Goal: Task Accomplishment & Management: Use online tool/utility

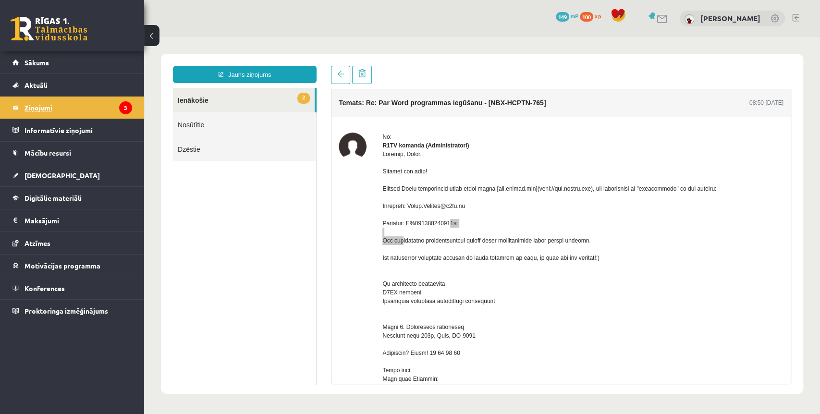
click at [77, 108] on legend "Ziņojumi 3" at bounding box center [79, 108] width 108 height 22
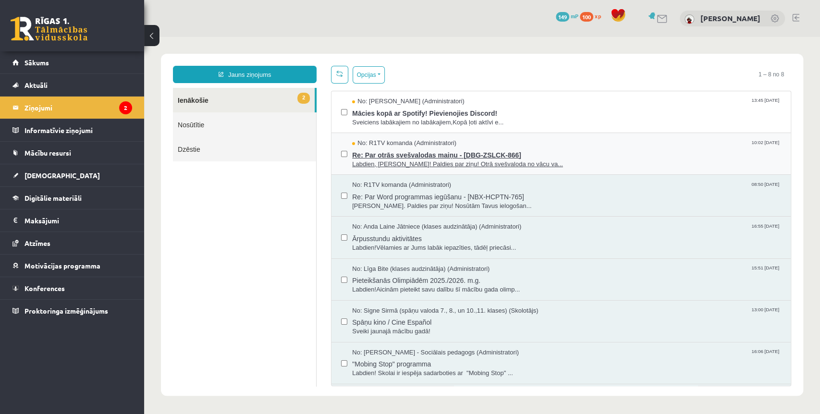
click at [562, 156] on span "Re: Par otrās svešvalodas maiņu - [DBG-ZSLCK-866]" at bounding box center [566, 154] width 429 height 12
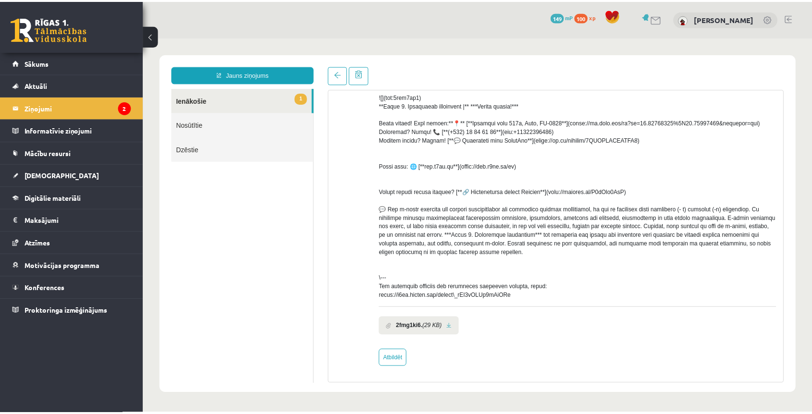
scroll to position [273, 0]
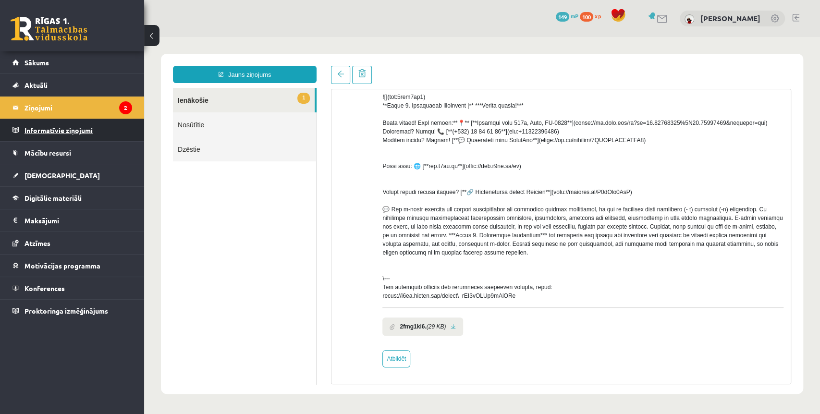
click at [61, 135] on legend "Informatīvie ziņojumi 0" at bounding box center [79, 130] width 108 height 22
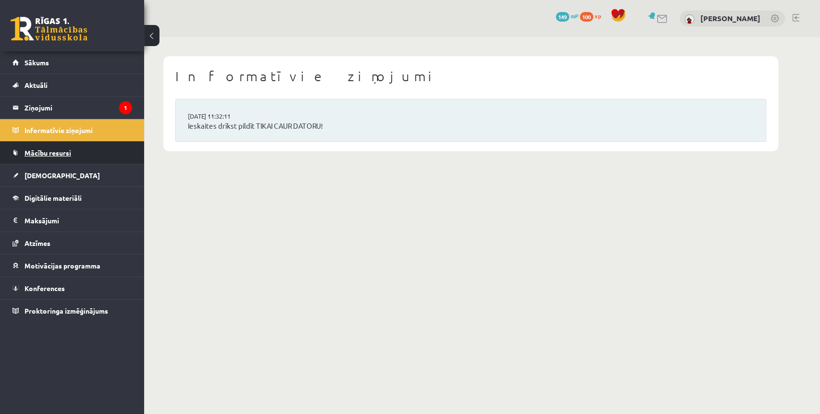
click at [66, 158] on link "Mācību resursi" at bounding box center [72, 153] width 120 height 22
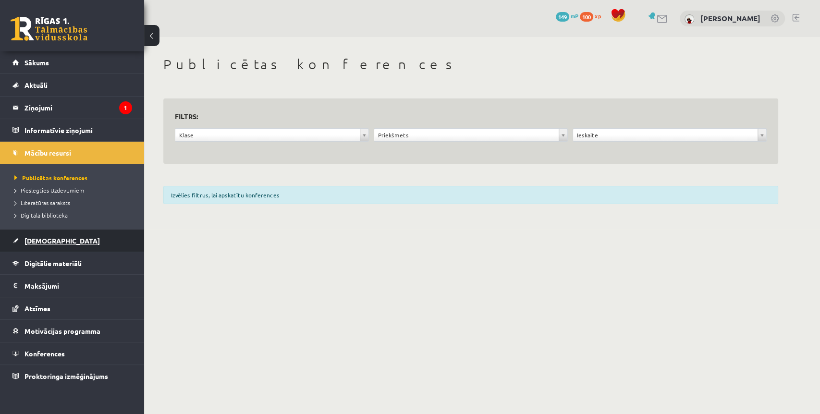
click at [71, 245] on link "[DEMOGRAPHIC_DATA]" at bounding box center [72, 241] width 120 height 22
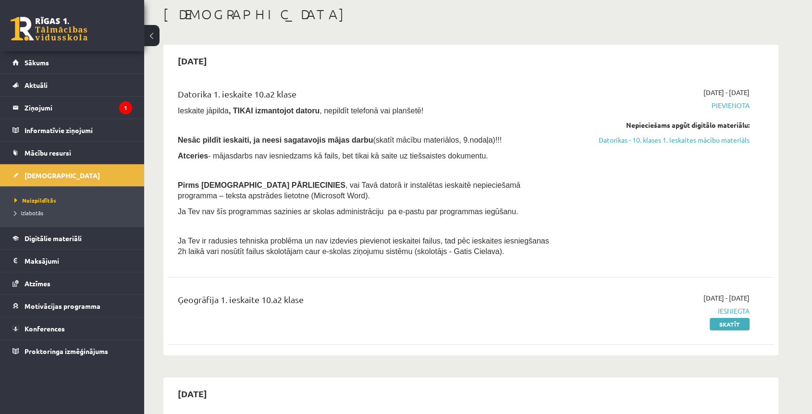
scroll to position [107, 0]
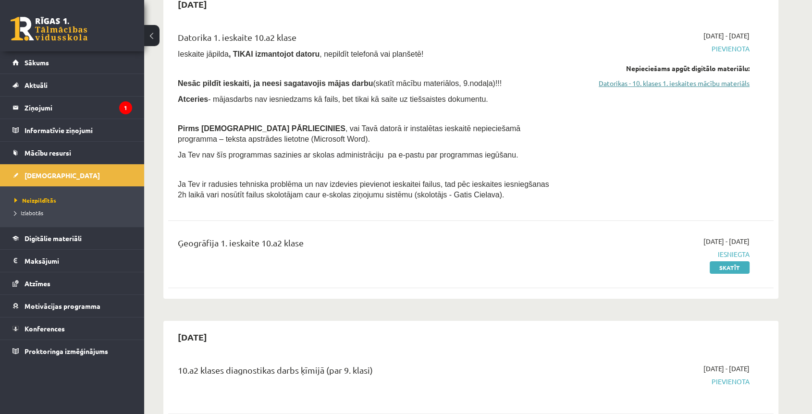
click at [727, 86] on link "Datorikas - 10. klases 1. ieskaites mācību materiāls" at bounding box center [658, 83] width 181 height 10
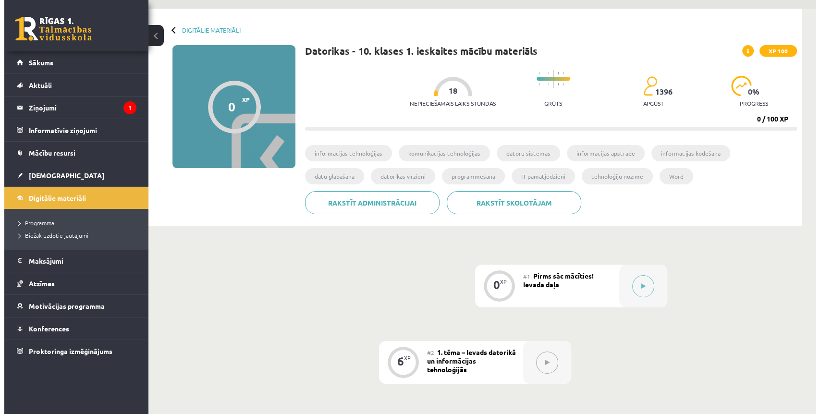
scroll to position [53, 0]
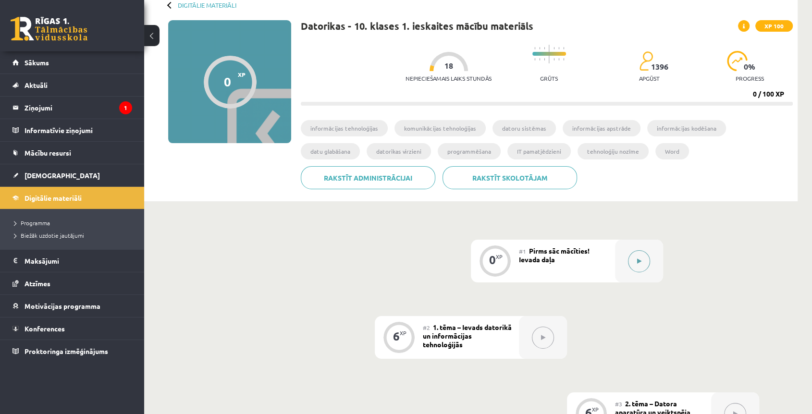
click at [645, 261] on button at bounding box center [639, 261] width 22 height 22
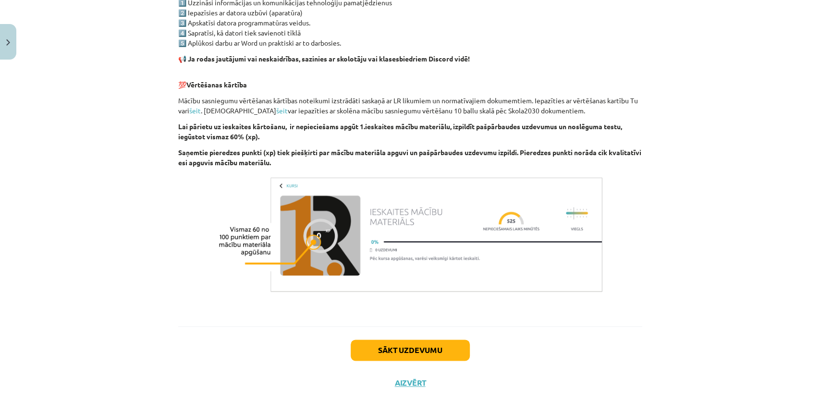
scroll to position [604, 0]
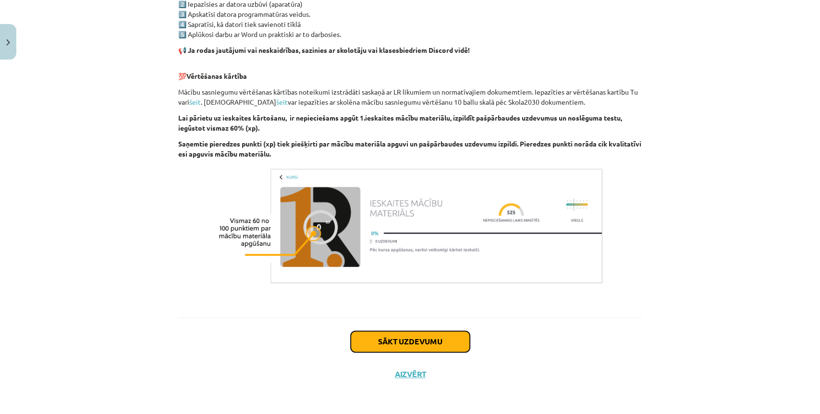
click at [443, 339] on button "Sākt uzdevumu" at bounding box center [410, 341] width 119 height 21
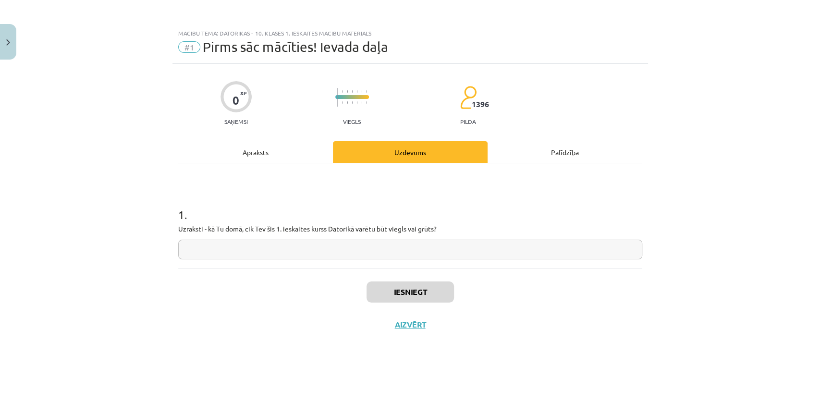
click at [461, 243] on input "text" at bounding box center [410, 250] width 464 height 20
click at [545, 253] on input "*****" at bounding box center [410, 250] width 464 height 20
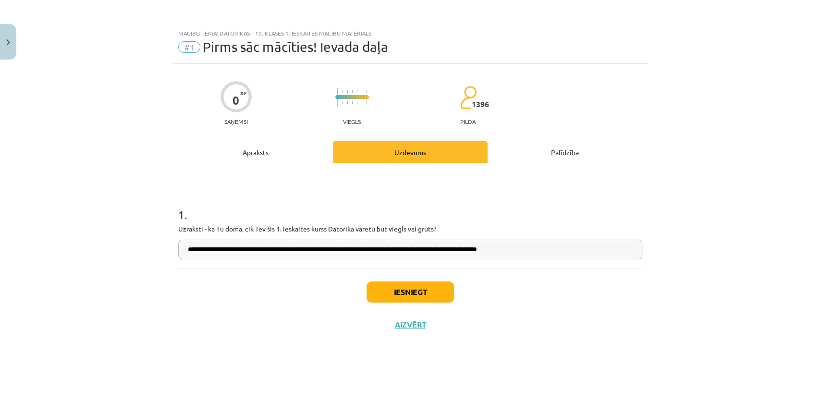
type input "**********"
click at [450, 289] on button "Iesniegt" at bounding box center [410, 292] width 87 height 21
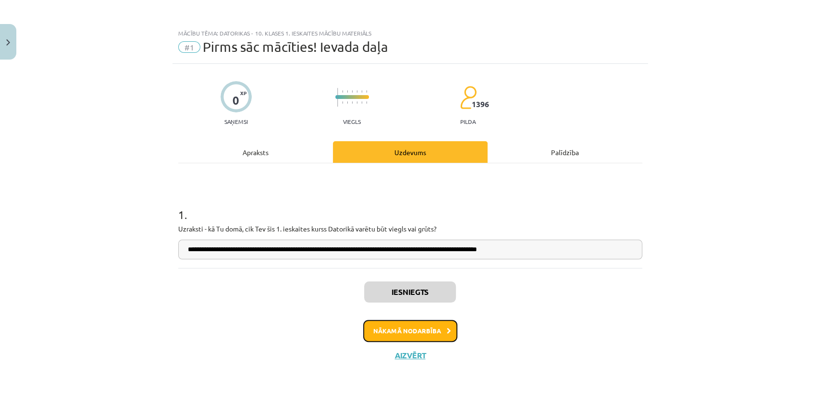
click at [421, 327] on button "Nākamā nodarbība" at bounding box center [410, 331] width 94 height 22
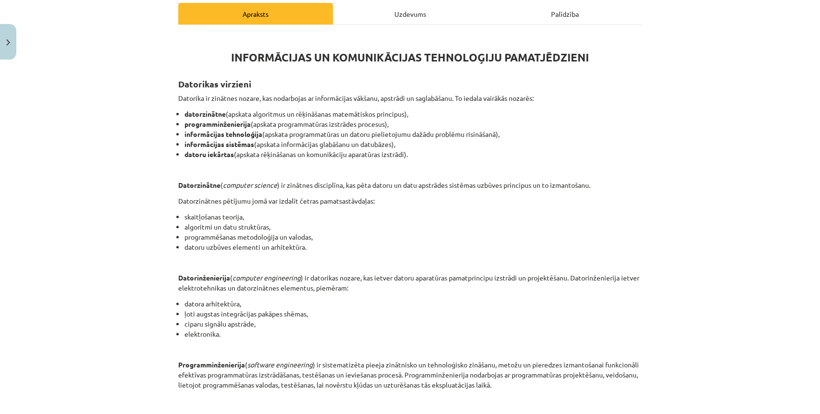
scroll to position [160, 0]
